Goal: Task Accomplishment & Management: Use online tool/utility

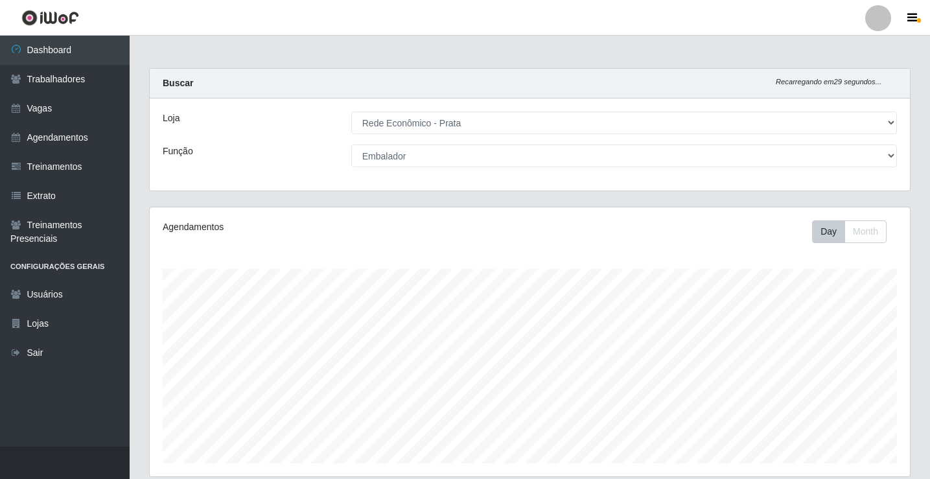
select select "192"
select select "1"
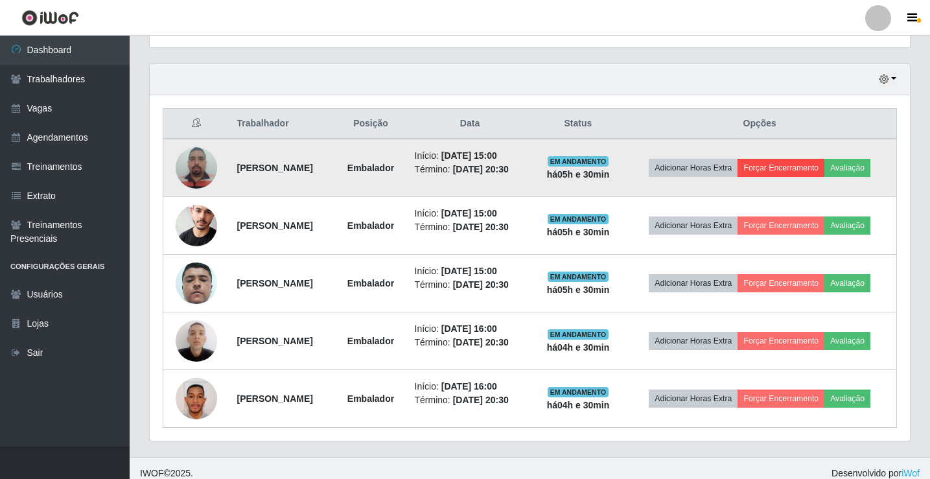
scroll to position [439, 0]
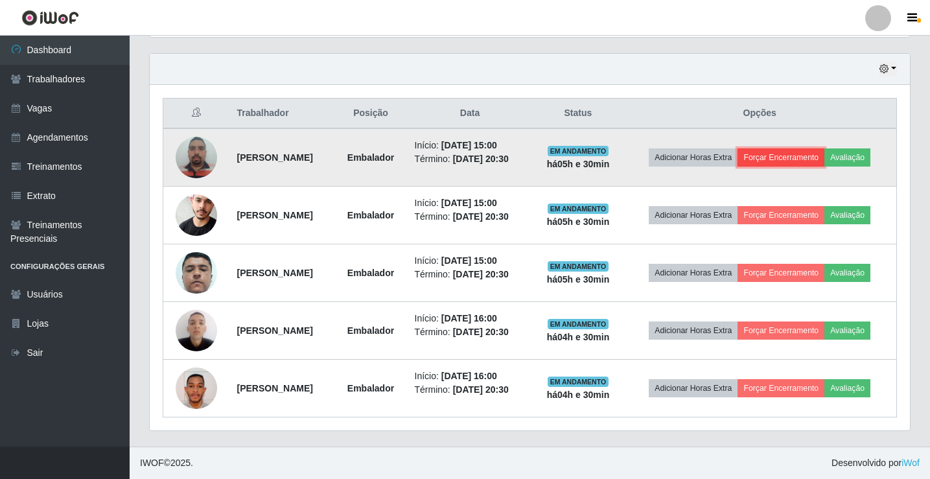
click at [795, 156] on button "Forçar Encerramento" at bounding box center [781, 157] width 87 height 18
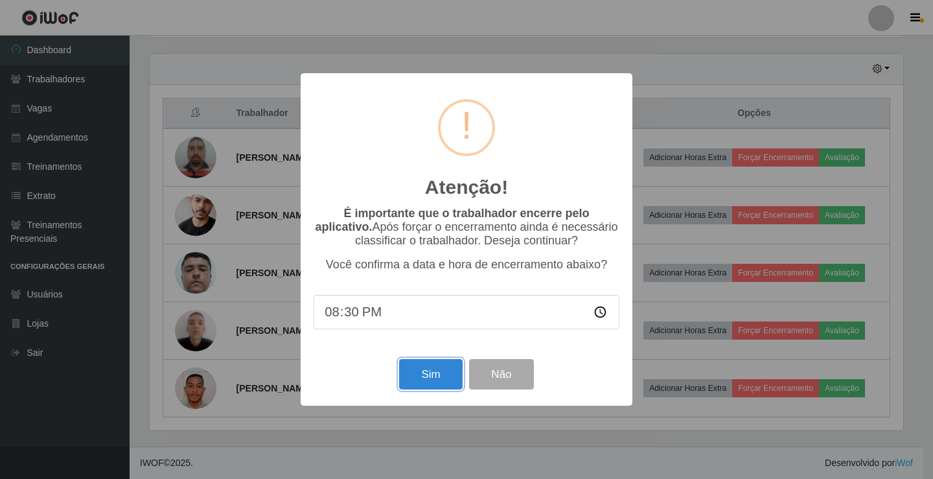
drag, startPoint x: 435, startPoint y: 378, endPoint x: 485, endPoint y: 377, distance: 49.9
click at [434, 378] on button "Sim" at bounding box center [430, 374] width 63 height 30
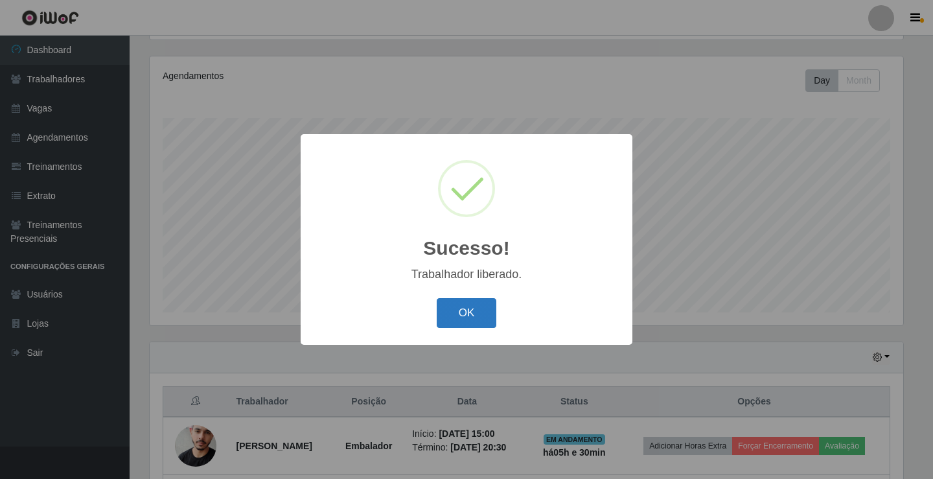
click at [460, 326] on button "OK" at bounding box center [467, 313] width 60 height 30
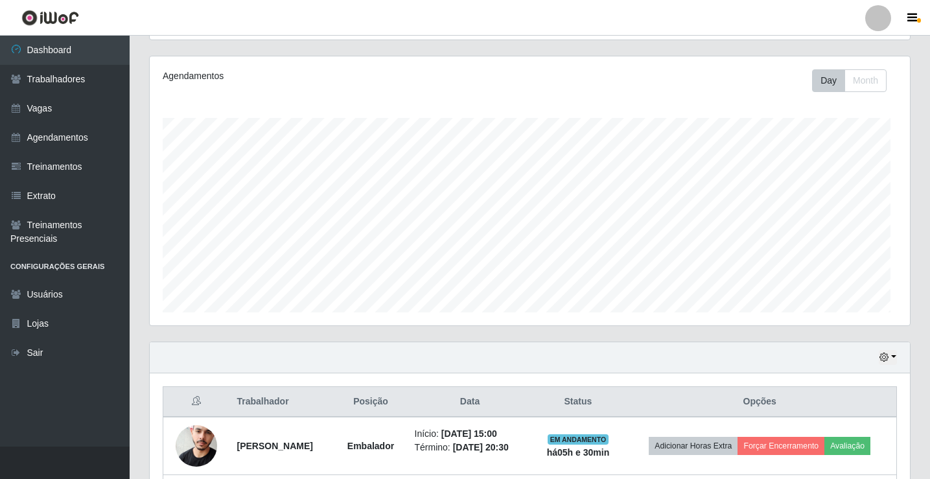
scroll to position [269, 760]
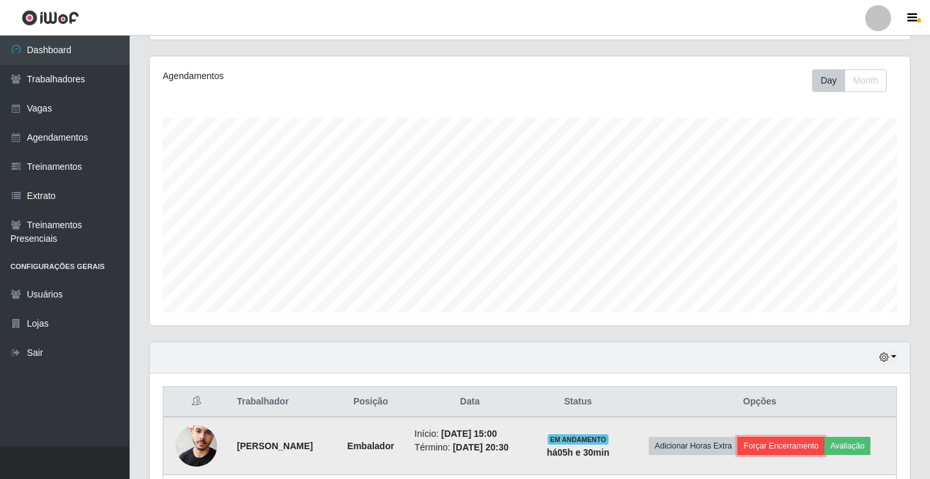
click at [769, 450] on button "Forçar Encerramento" at bounding box center [781, 446] width 87 height 18
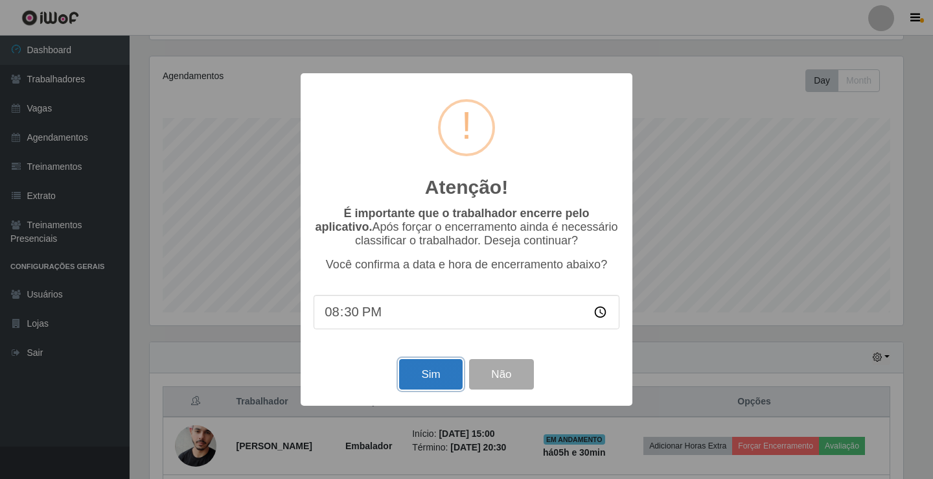
click at [443, 379] on button "Sim" at bounding box center [430, 374] width 63 height 30
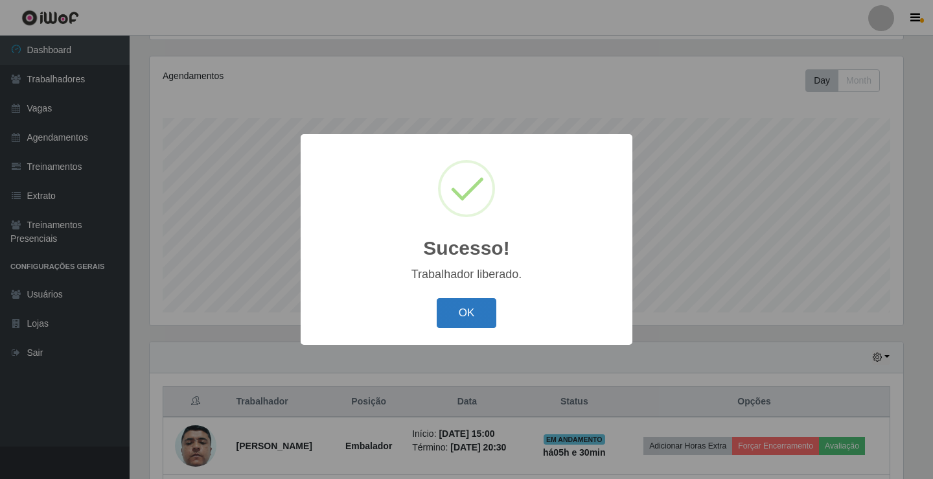
click at [484, 321] on button "OK" at bounding box center [467, 313] width 60 height 30
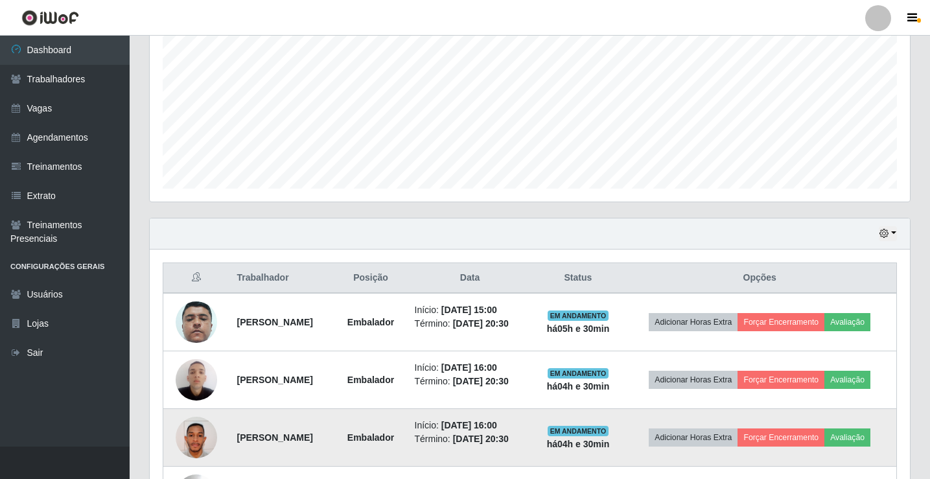
scroll to position [410, 0]
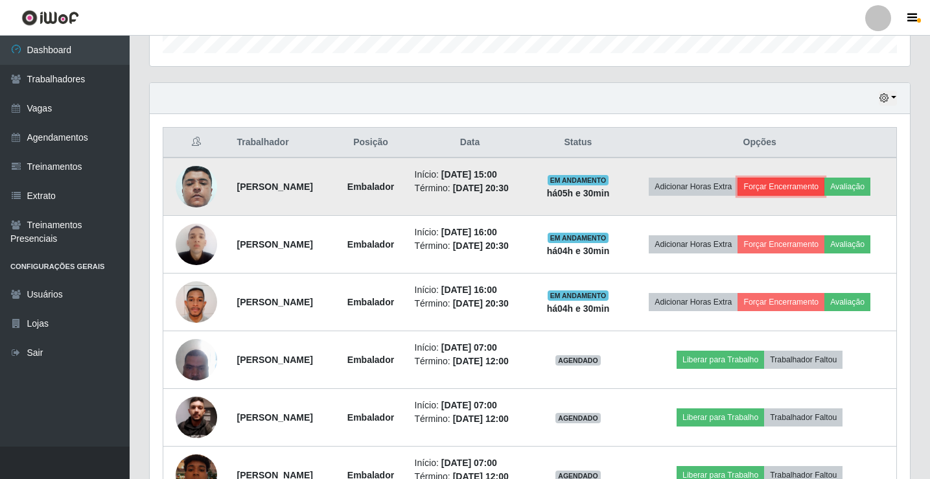
click at [784, 189] on button "Forçar Encerramento" at bounding box center [781, 187] width 87 height 18
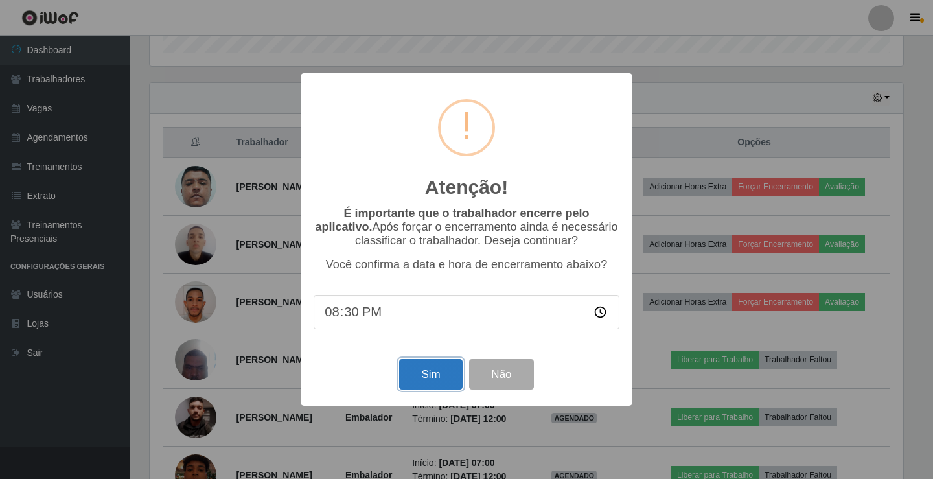
click at [443, 382] on button "Sim" at bounding box center [430, 374] width 63 height 30
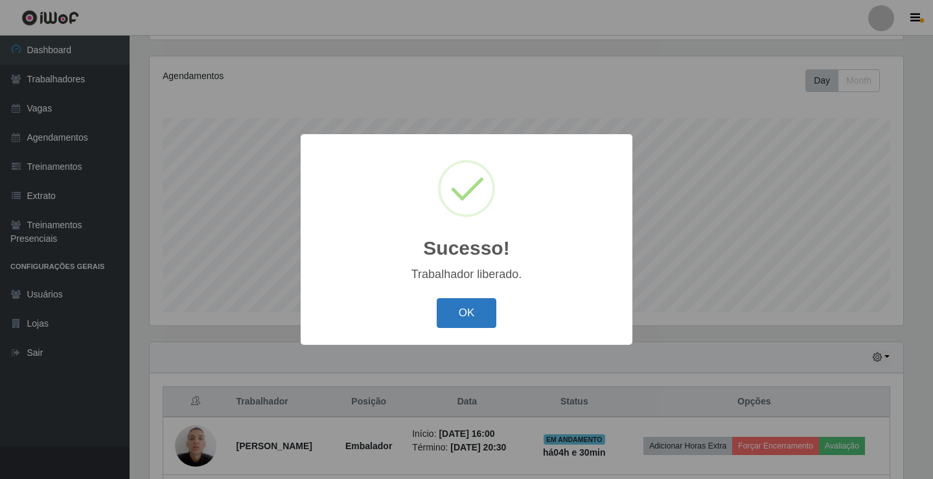
click at [469, 314] on button "OK" at bounding box center [467, 313] width 60 height 30
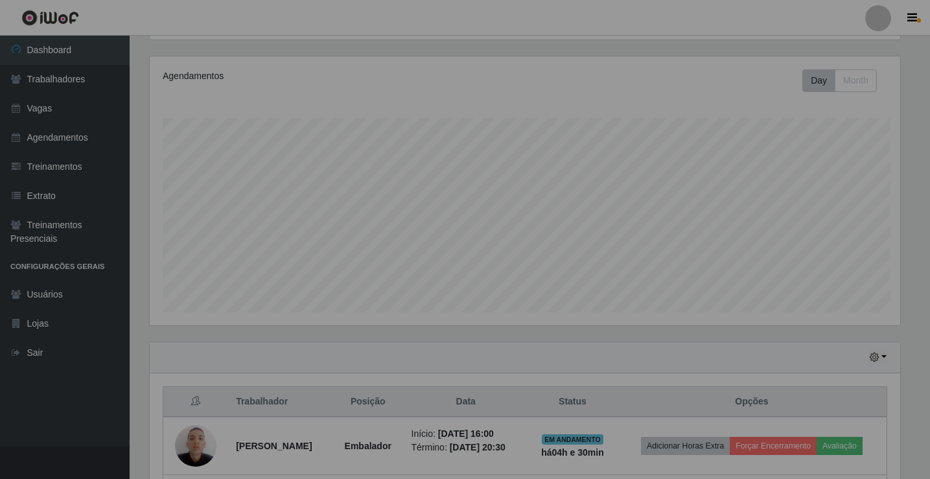
scroll to position [0, 0]
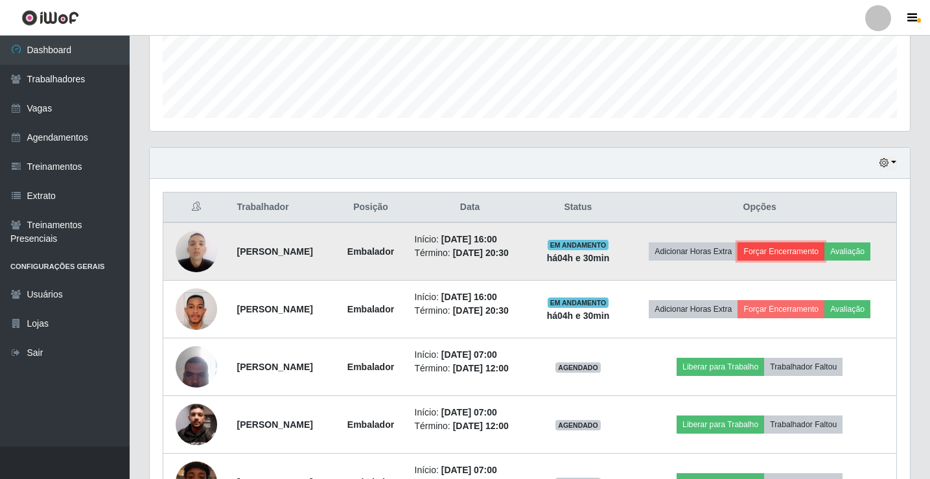
click at [797, 253] on button "Forçar Encerramento" at bounding box center [781, 251] width 87 height 18
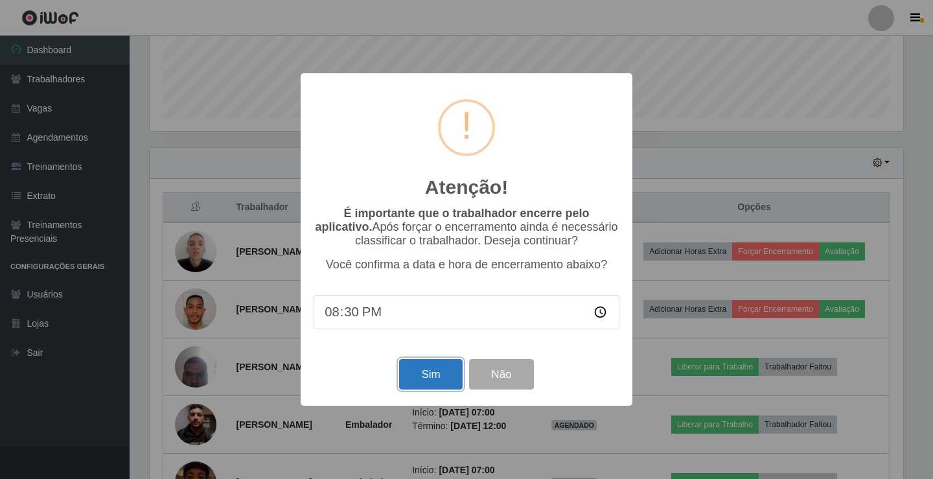
click at [419, 389] on button "Sim" at bounding box center [430, 374] width 63 height 30
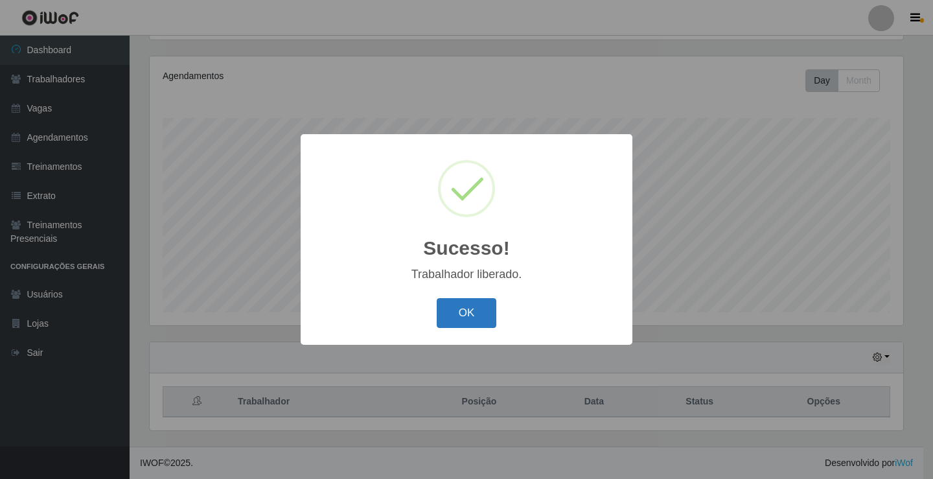
click at [471, 321] on button "OK" at bounding box center [467, 313] width 60 height 30
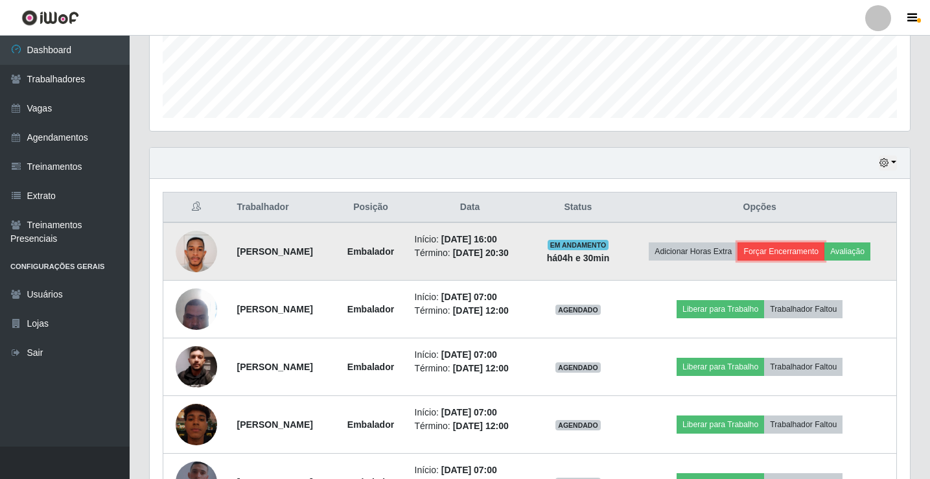
click at [791, 250] on button "Forçar Encerramento" at bounding box center [781, 251] width 87 height 18
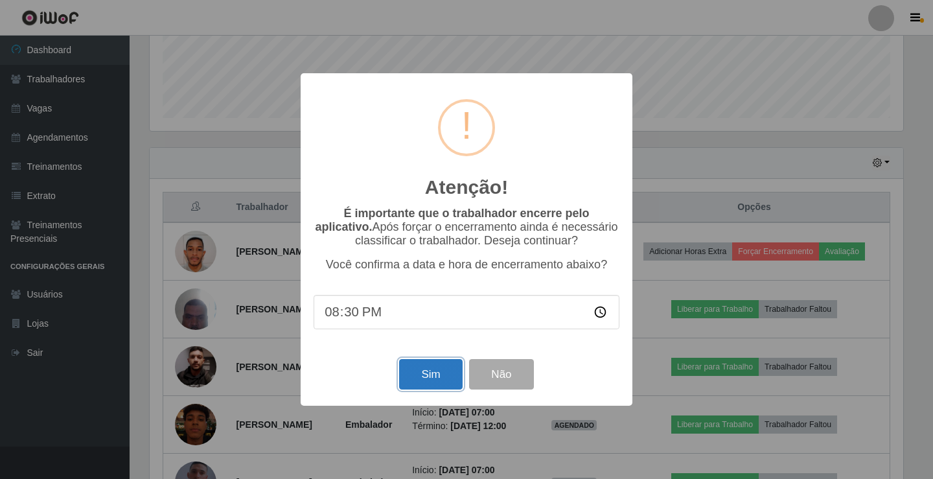
click at [452, 379] on button "Sim" at bounding box center [430, 374] width 63 height 30
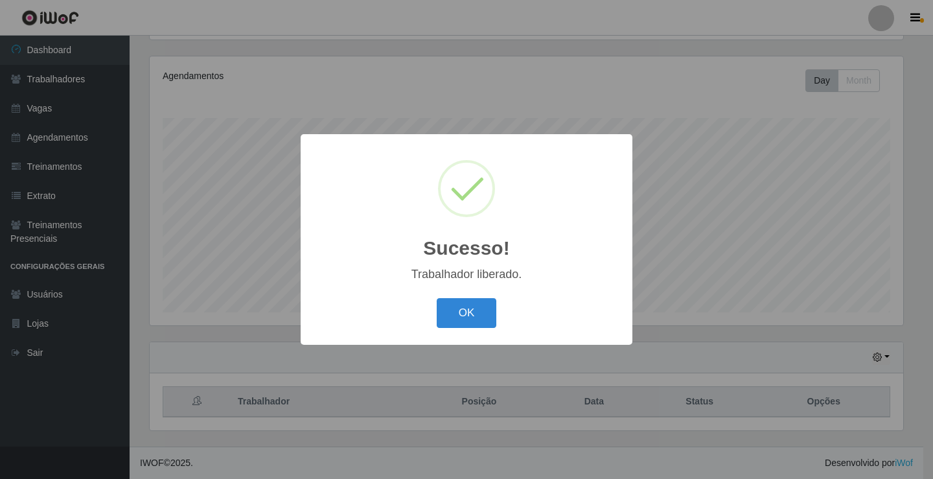
click at [437, 298] on button "OK" at bounding box center [467, 313] width 60 height 30
